Goal: Find specific page/section: Find specific page/section

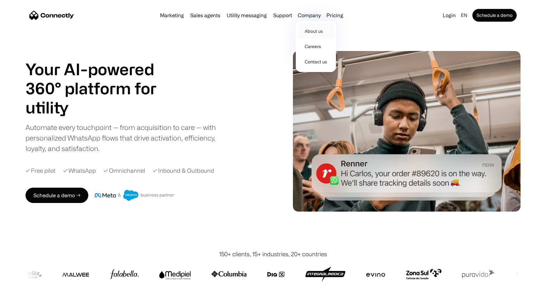
click at [310, 29] on link "About us" at bounding box center [315, 31] width 35 height 15
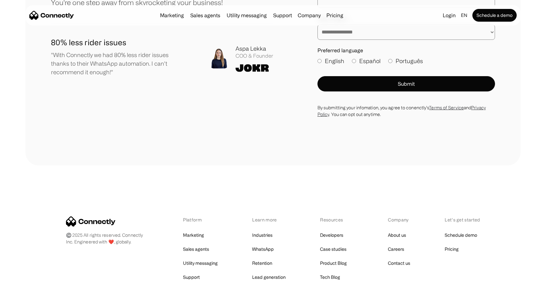
scroll to position [928, 0]
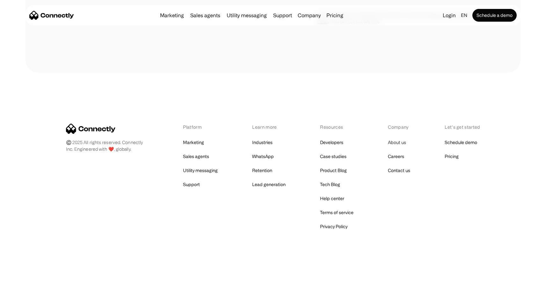
click at [396, 143] on link "About us" at bounding box center [397, 142] width 18 height 9
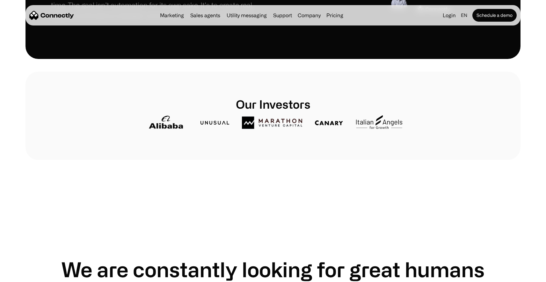
scroll to position [406, 0]
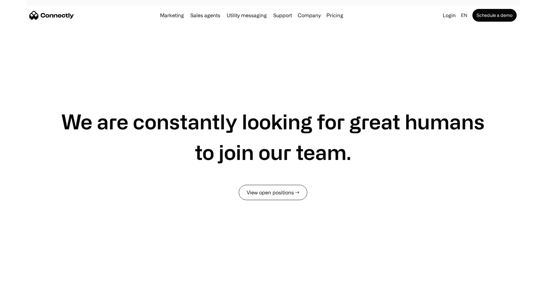
click at [260, 200] on link "View open positions →" at bounding box center [273, 192] width 68 height 15
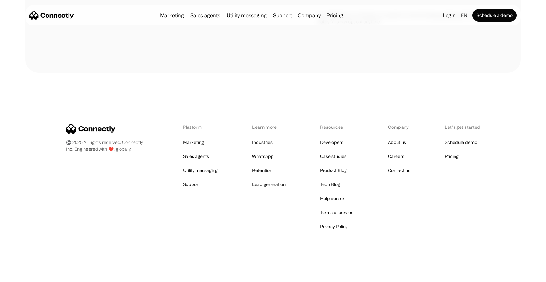
scroll to position [928, 0]
